Goal: Navigation & Orientation: Go to known website

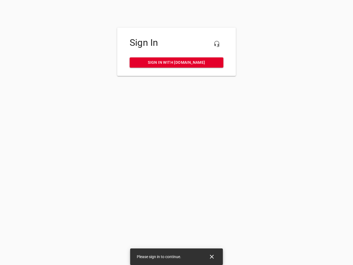
click at [217, 44] on icon "button" at bounding box center [217, 44] width 7 height 7
click at [212, 257] on icon "Close" at bounding box center [212, 257] width 4 height 4
